Goal: Task Accomplishment & Management: Use online tool/utility

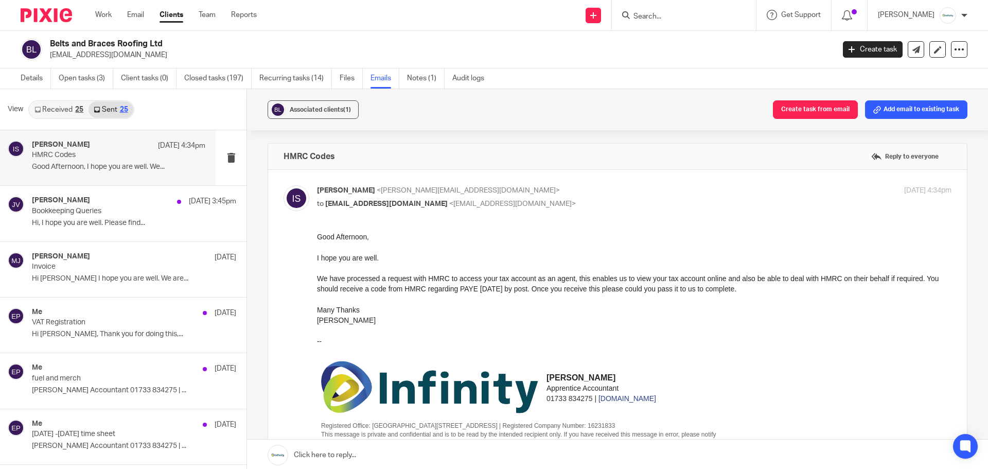
scroll to position [2, 0]
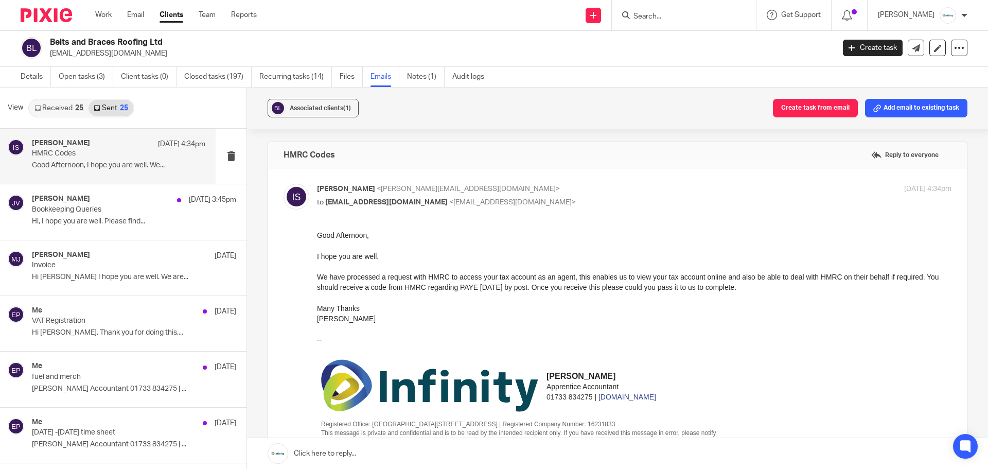
click at [687, 14] on input "Search" at bounding box center [678, 16] width 93 height 9
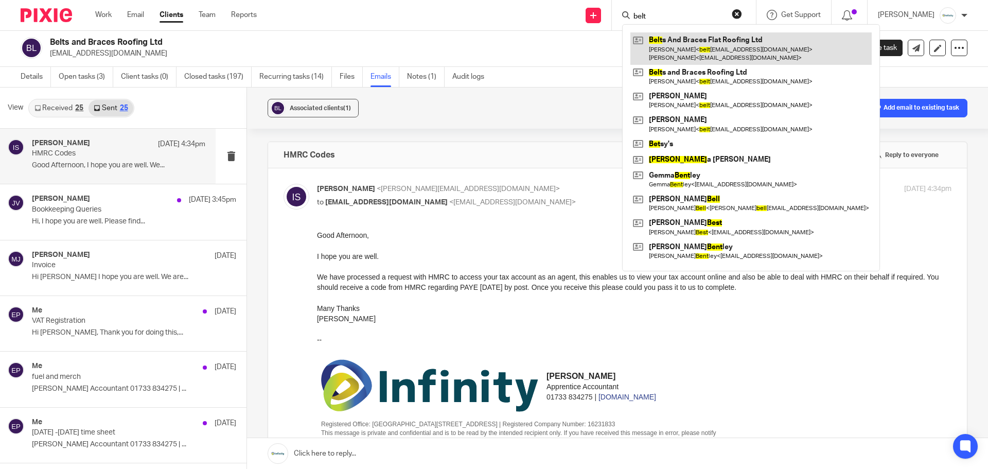
type input "belt"
click at [696, 55] on link at bounding box center [750, 48] width 241 height 32
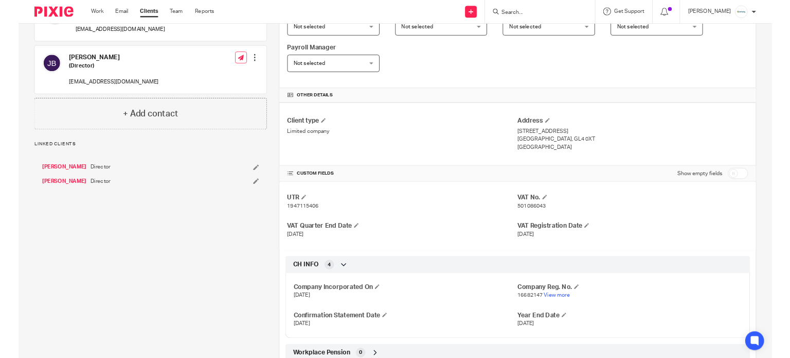
scroll to position [239, 0]
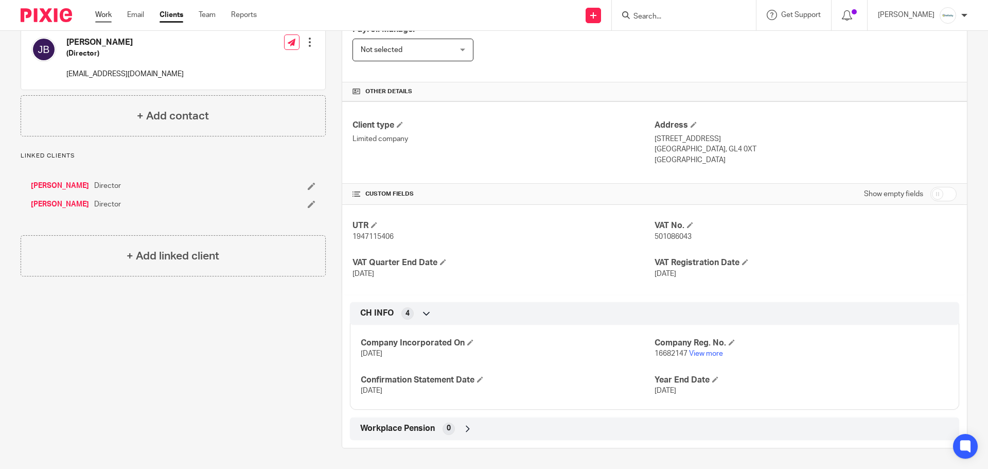
click at [108, 20] on link "Work" at bounding box center [103, 15] width 16 height 10
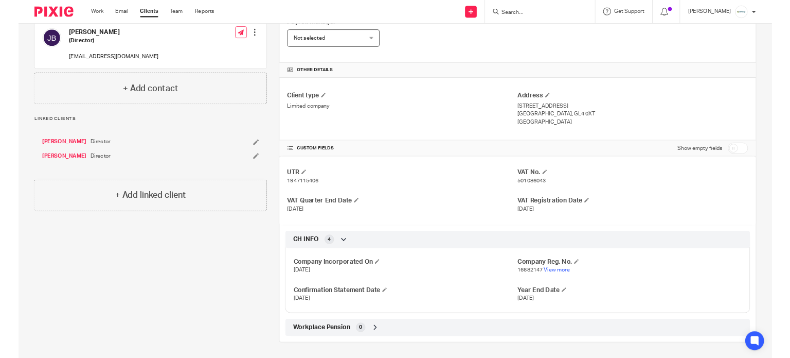
scroll to position [237, 0]
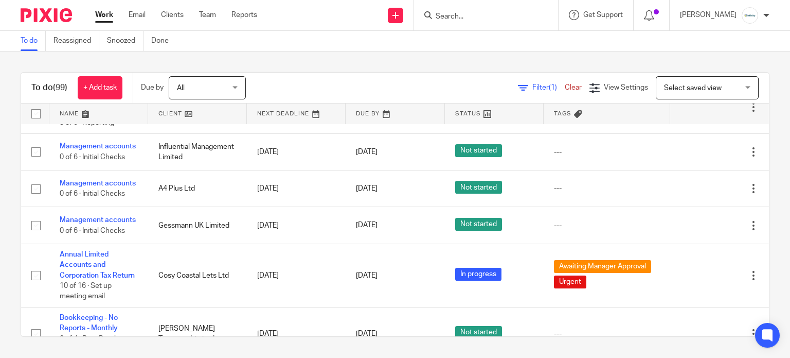
scroll to position [1783, 0]
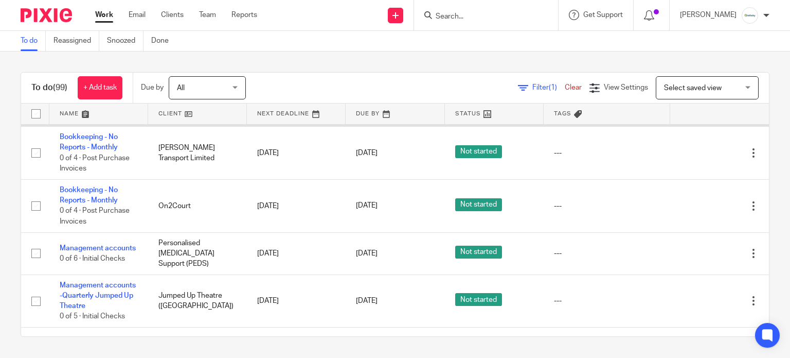
drag, startPoint x: 95, startPoint y: 156, endPoint x: 86, endPoint y: 161, distance: 9.2
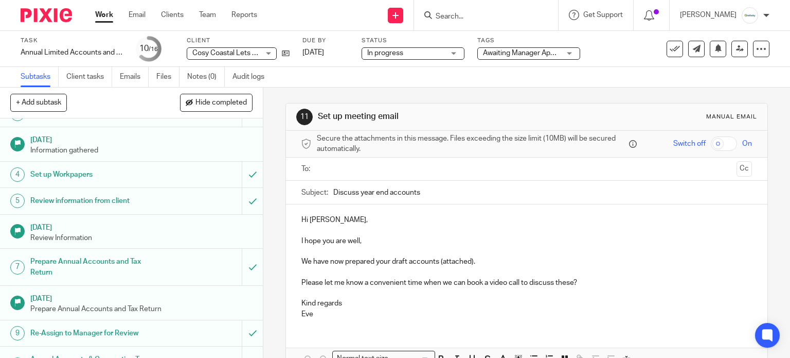
scroll to position [206, 0]
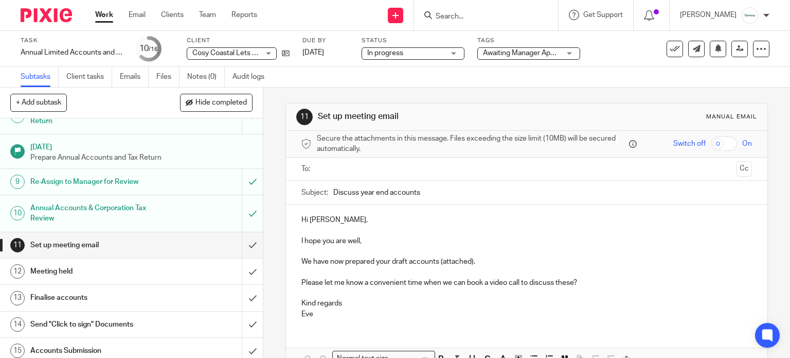
click at [517, 56] on span "Awaiting Manager Approval + 1" at bounding box center [532, 52] width 98 height 7
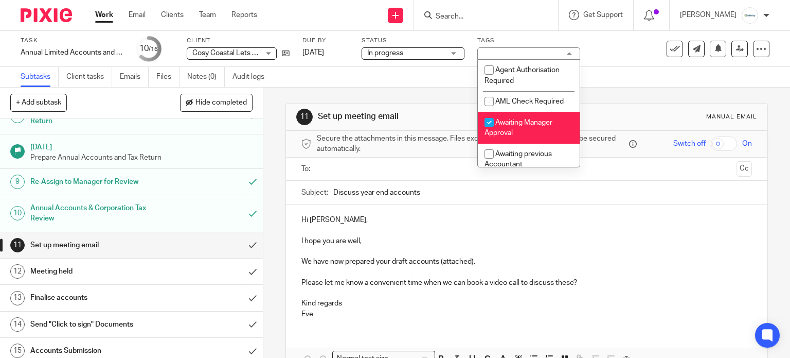
click at [532, 124] on span "Awaiting Manager Approval" at bounding box center [519, 128] width 68 height 18
checkbox input "false"
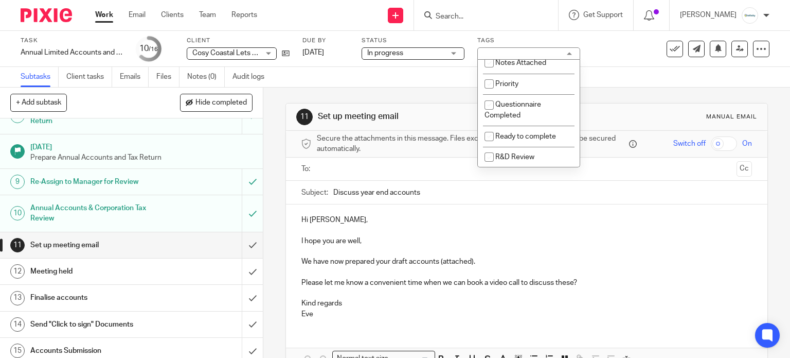
scroll to position [274, 0]
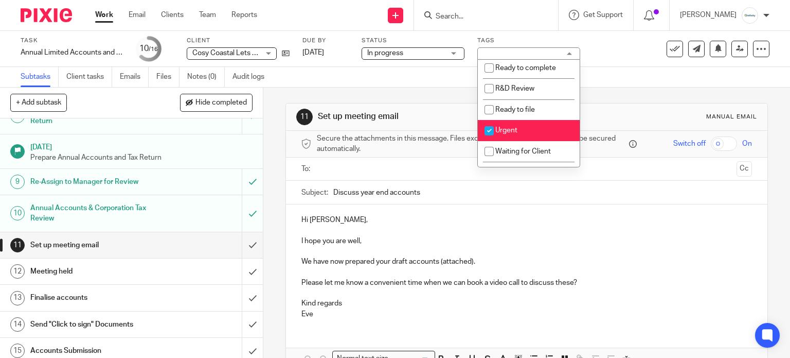
click at [521, 127] on li "Urgent" at bounding box center [529, 130] width 102 height 21
checkbox input "false"
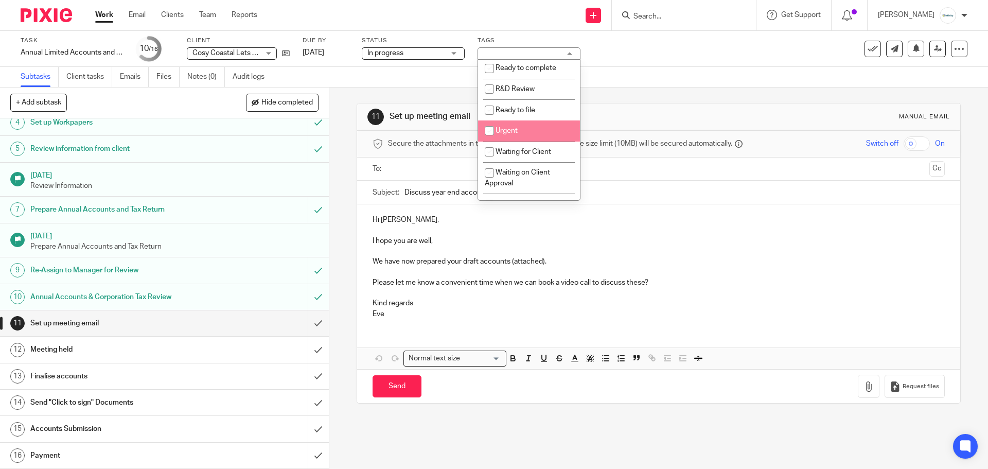
scroll to position [106, 0]
click at [400, 167] on input "text" at bounding box center [658, 169] width 533 height 12
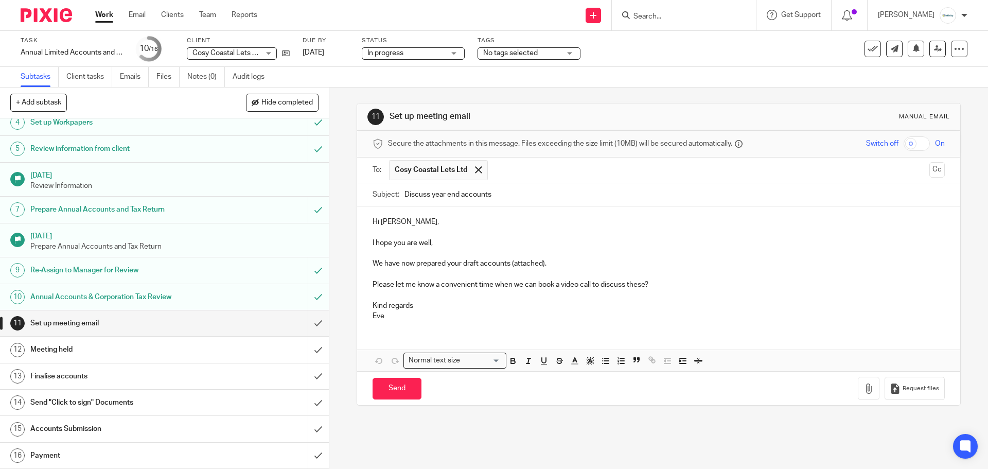
click at [510, 265] on p "We have now prepared your draft accounts (attached)." at bounding box center [658, 263] width 572 height 10
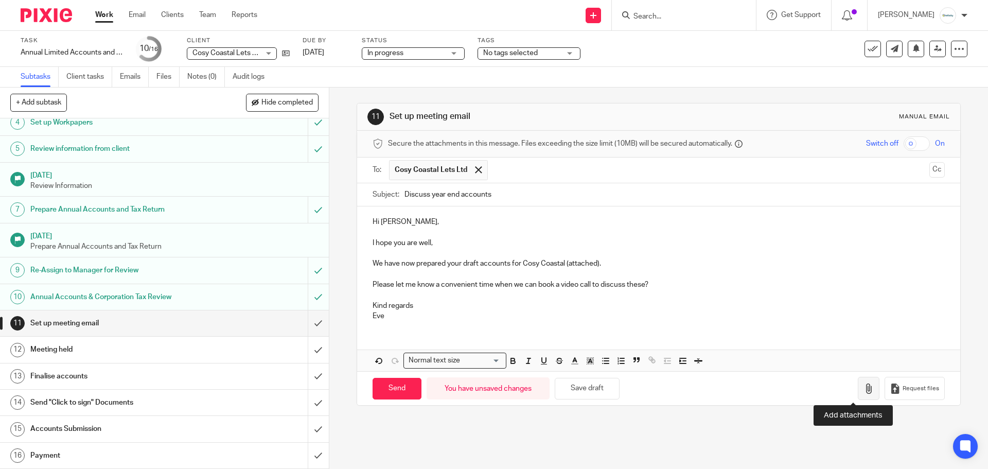
click at [790, 357] on icon "button" at bounding box center [868, 388] width 10 height 10
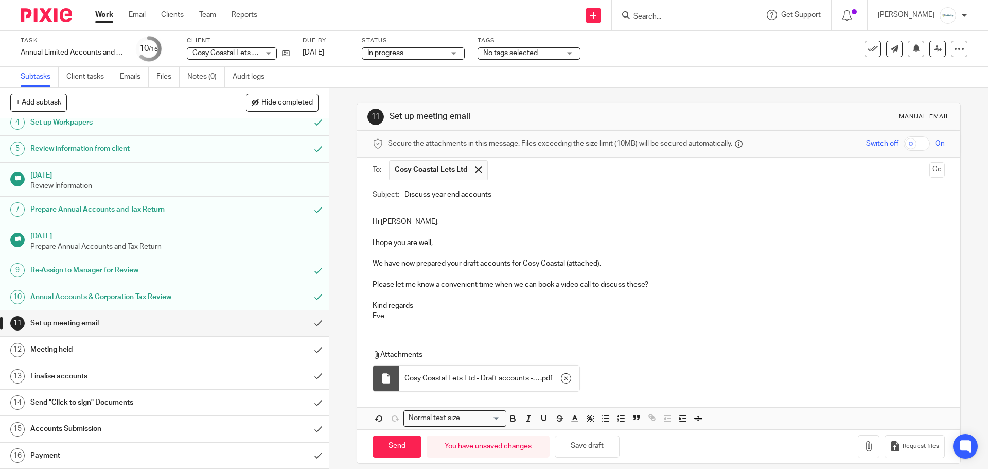
click at [617, 262] on p "We have now prepared your draft accounts for Cosy Coastal (attached)." at bounding box center [658, 263] width 572 height 10
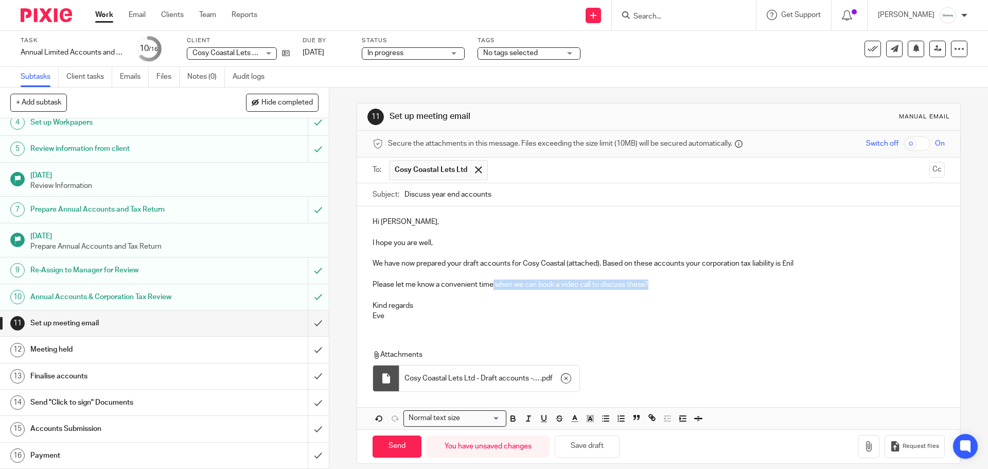
drag, startPoint x: 650, startPoint y: 285, endPoint x: 491, endPoint y: 282, distance: 159.5
click at [491, 282] on p "Please let me know a convenient time when we can book a video call to discuss t…" at bounding box center [658, 284] width 572 height 10
click at [754, 286] on p "Please let me know a convenient time, for you to come in for a meeting with me …" at bounding box center [658, 284] width 572 height 10
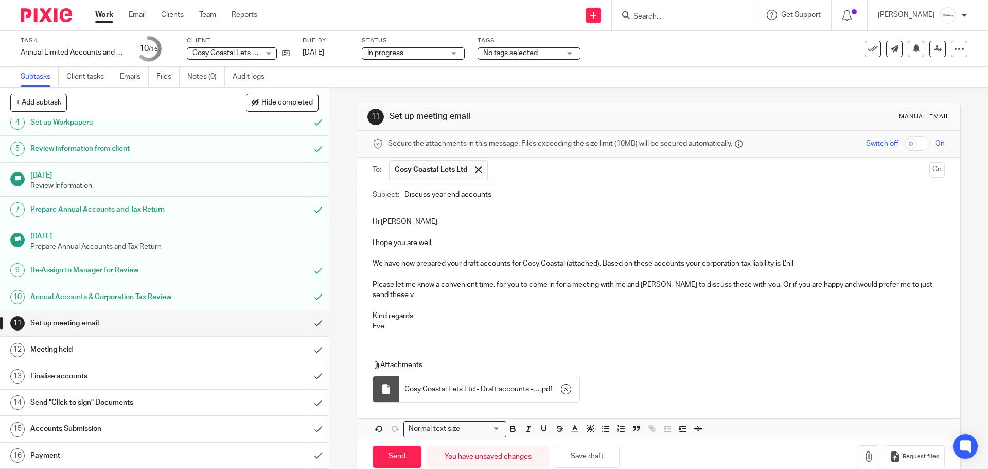
click at [790, 285] on p "Please let me know a convenient time, for you to come in for a meeting with me …" at bounding box center [658, 289] width 572 height 21
click at [378, 292] on p "Please let me know a convenient time, for you to come in for a meeting with me …" at bounding box center [658, 289] width 572 height 21
click at [399, 357] on input "Send" at bounding box center [396, 457] width 49 height 22
type input "Sent"
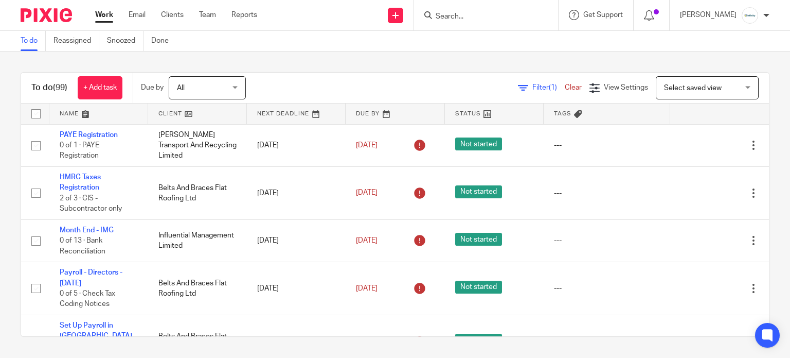
scroll to position [1783, 0]
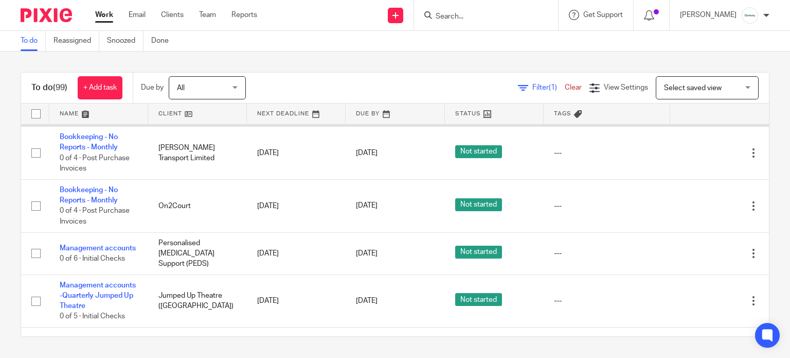
drag, startPoint x: 88, startPoint y: 156, endPoint x: 72, endPoint y: 162, distance: 17.6
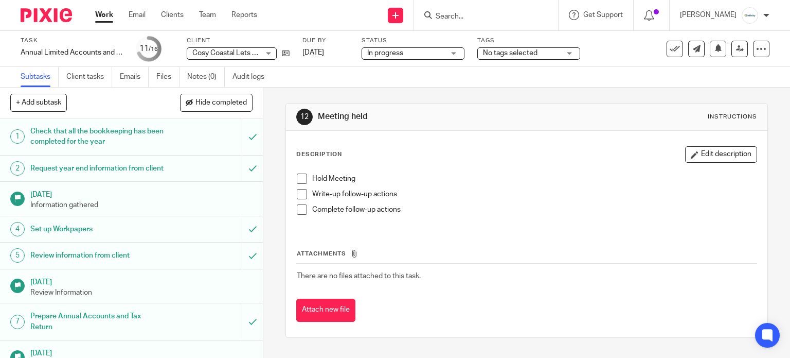
click at [498, 55] on span "No tags selected" at bounding box center [510, 52] width 55 height 7
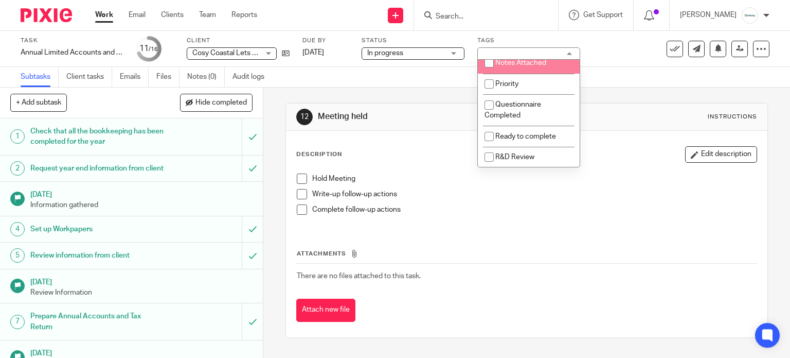
scroll to position [274, 0]
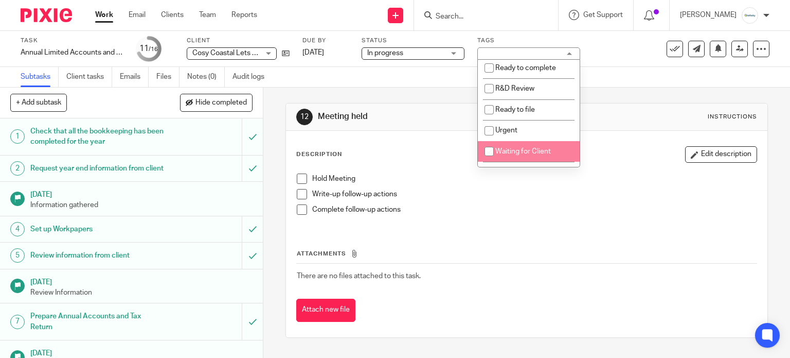
click at [530, 152] on span "Waiting for Client" at bounding box center [523, 151] width 56 height 7
checkbox input "true"
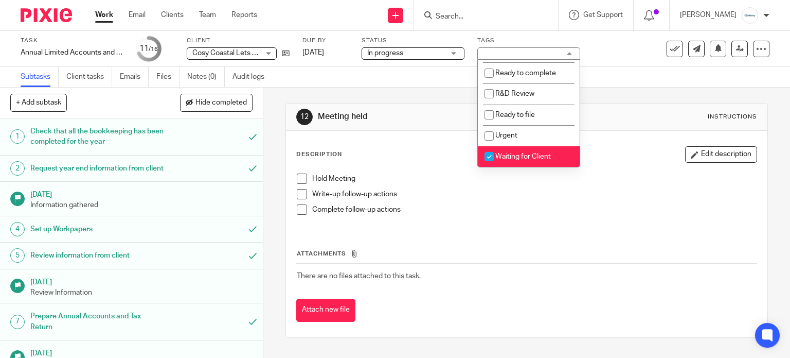
scroll to position [200, 0]
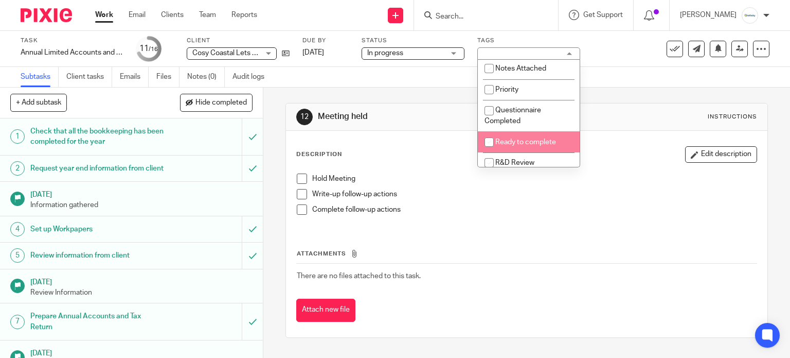
click at [527, 137] on li "Ready to complete" at bounding box center [529, 141] width 102 height 21
checkbox input "true"
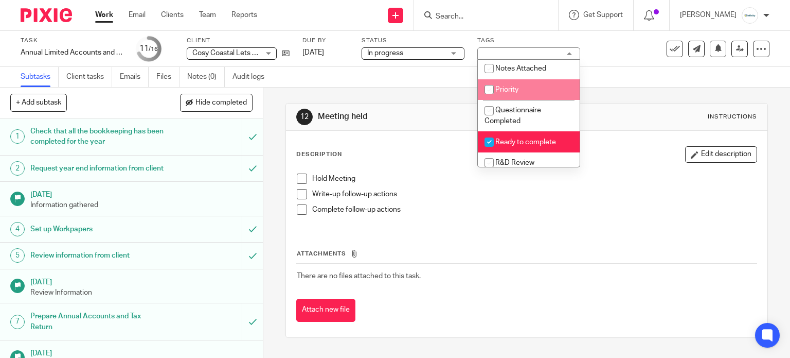
click at [645, 81] on div "Subtasks Client tasks Emails Files Notes (0) Audit logs" at bounding box center [395, 77] width 790 height 21
